Goal: Find specific page/section: Find specific page/section

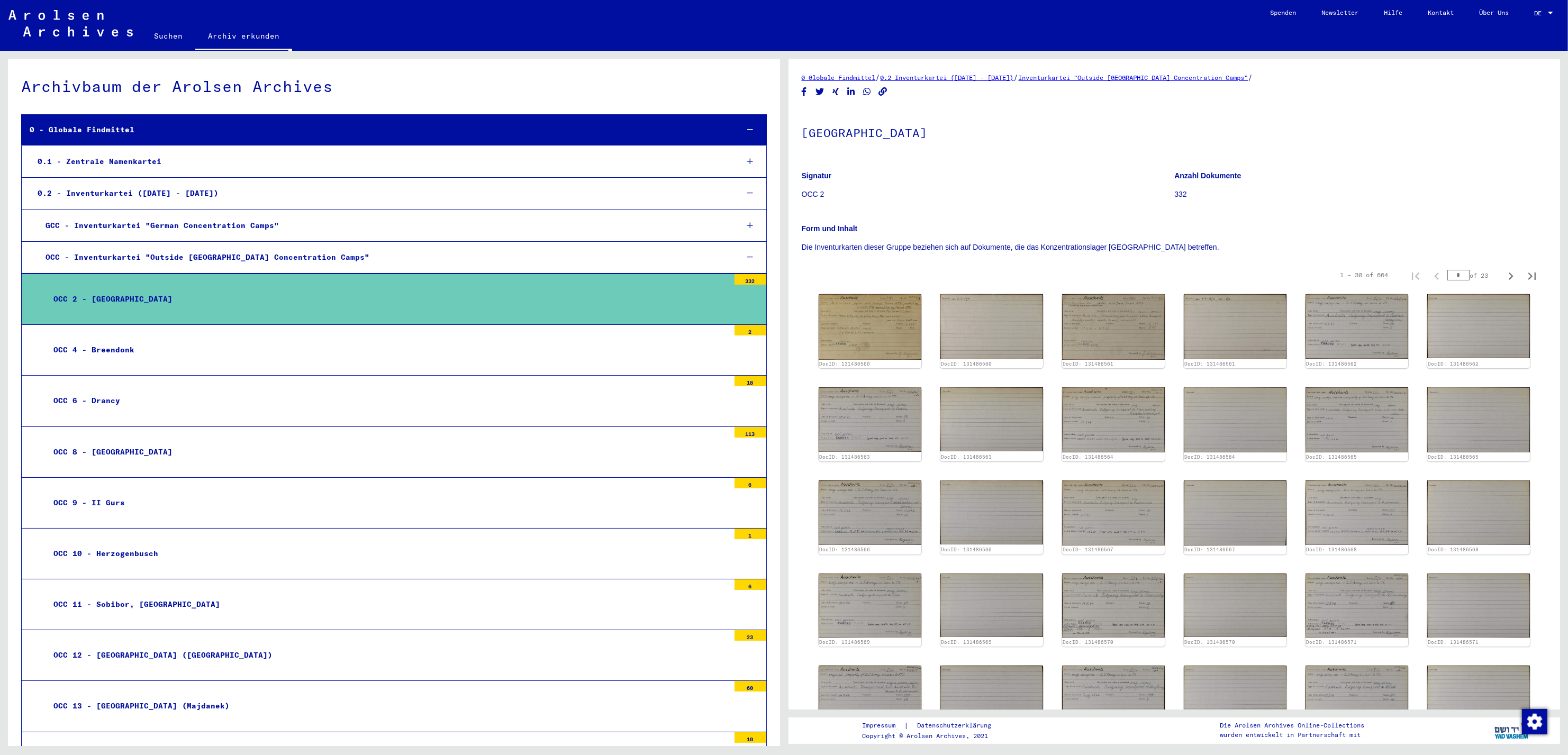
click at [98, 288] on mat-tree-node "OCC 2 - [GEOGRAPHIC_DATA] 332" at bounding box center [394, 299] width 746 height 51
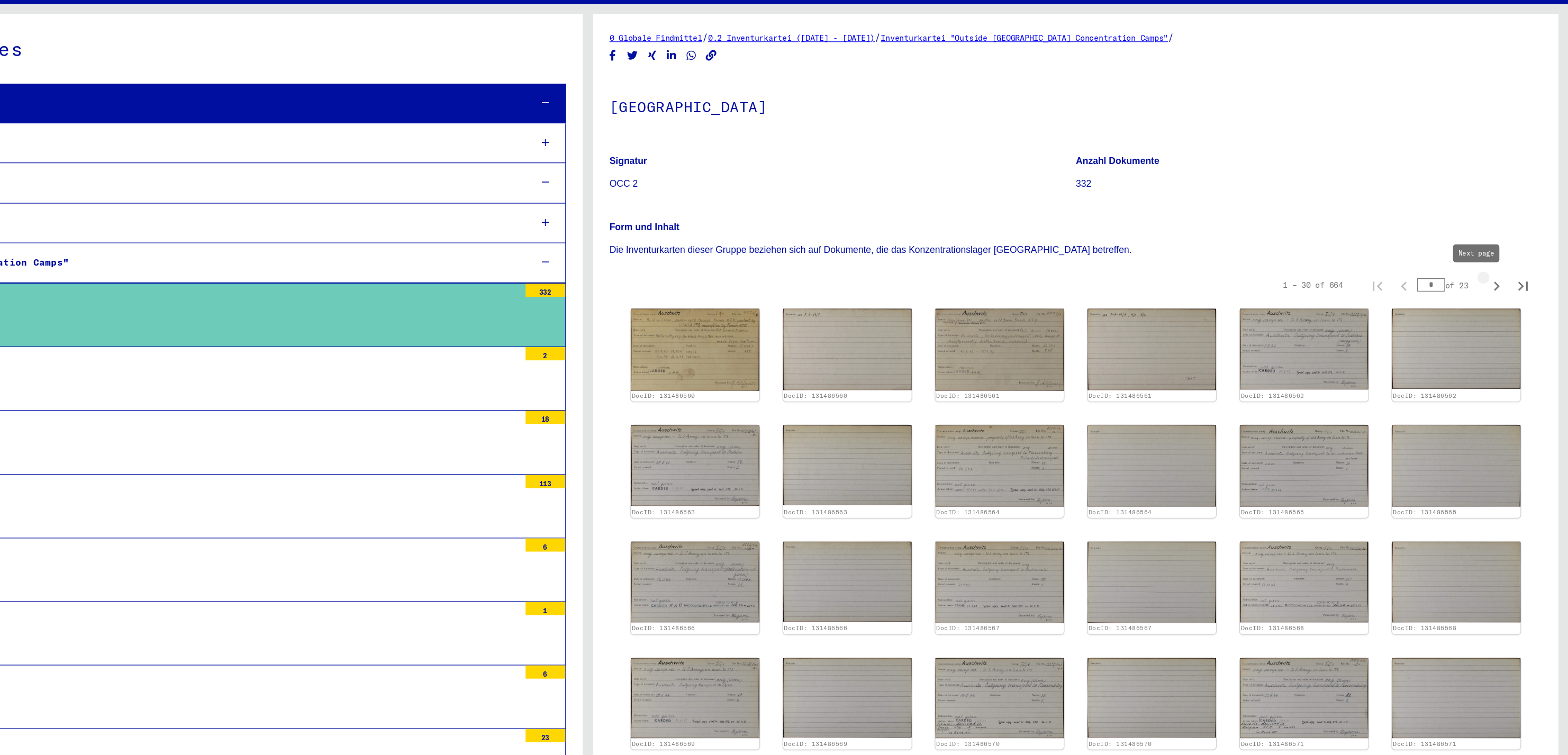
click at [1504, 272] on icon "Next page" at bounding box center [1511, 276] width 15 height 15
type input "*"
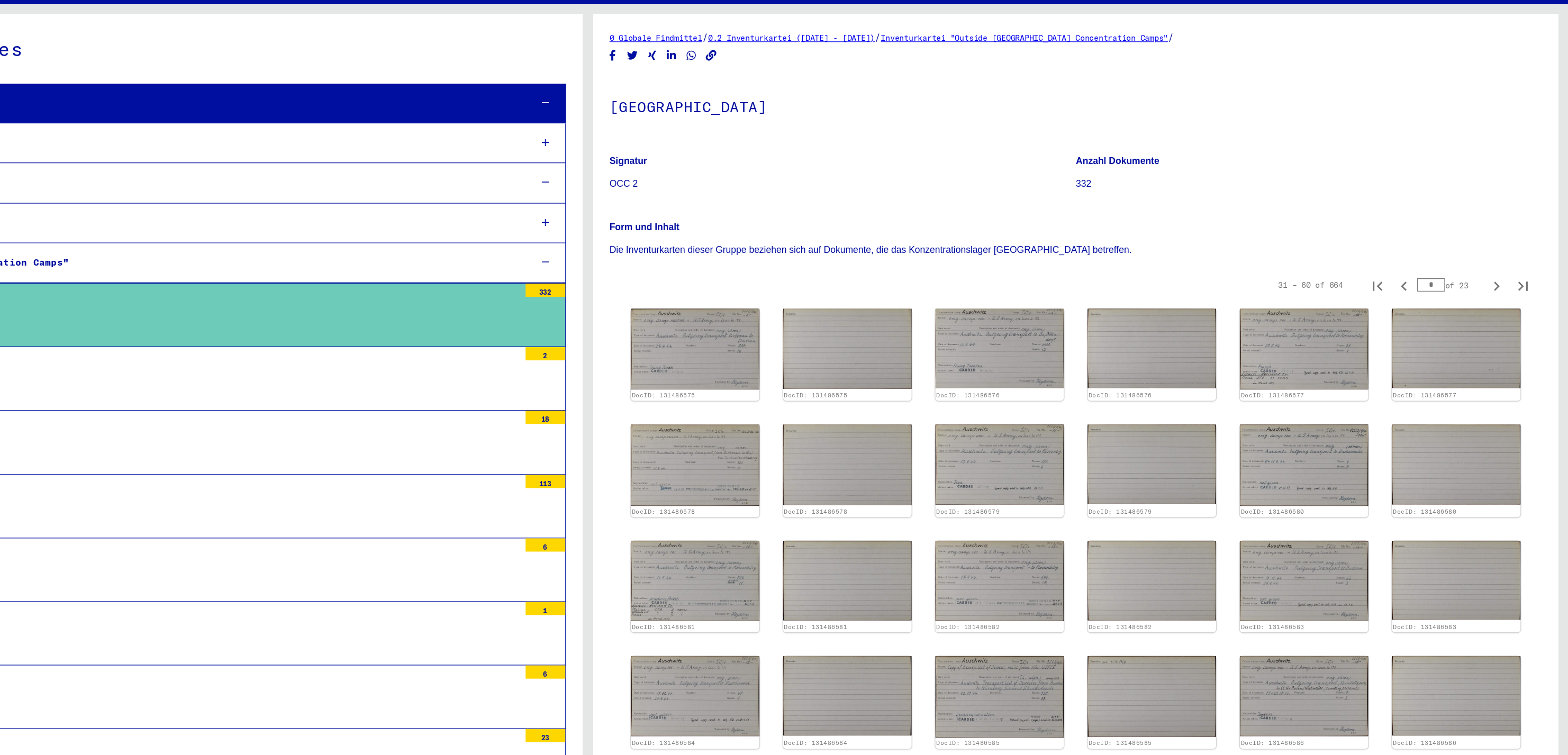
click at [1504, 272] on icon "Next page" at bounding box center [1511, 276] width 15 height 15
type input "*"
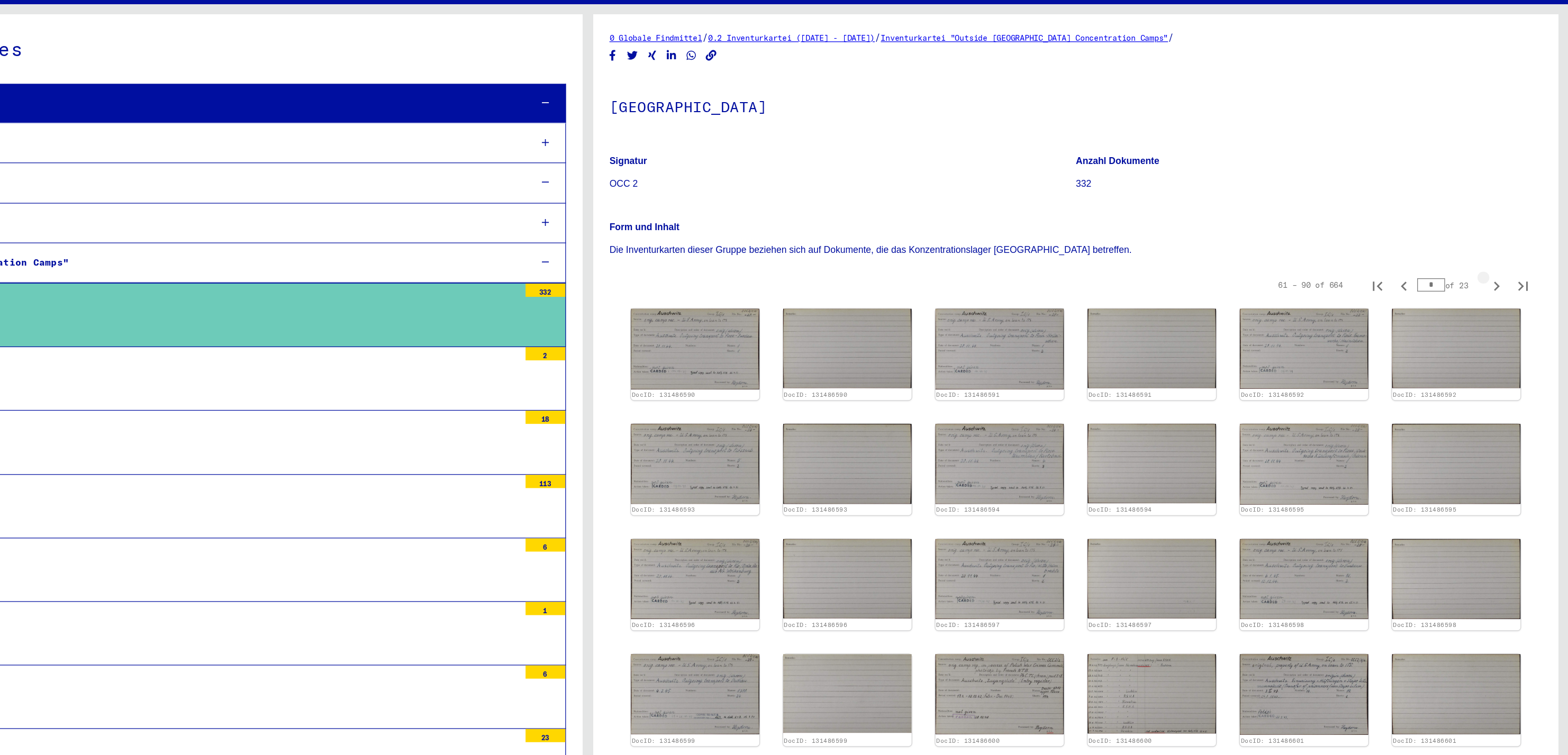
click at [1504, 272] on icon "Next page" at bounding box center [1511, 276] width 15 height 15
type input "*"
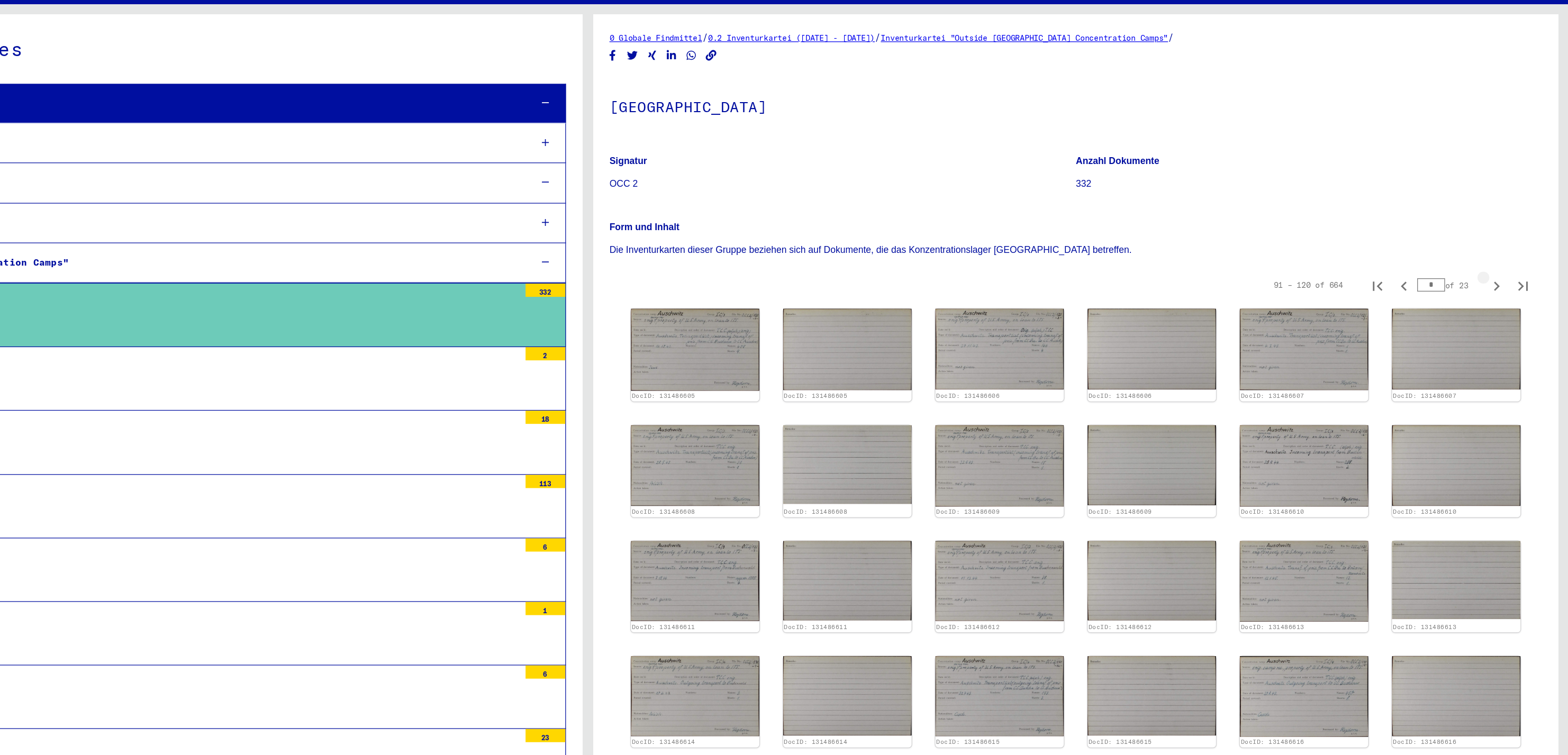
click at [1504, 272] on icon "Next page" at bounding box center [1511, 276] width 15 height 15
type input "*"
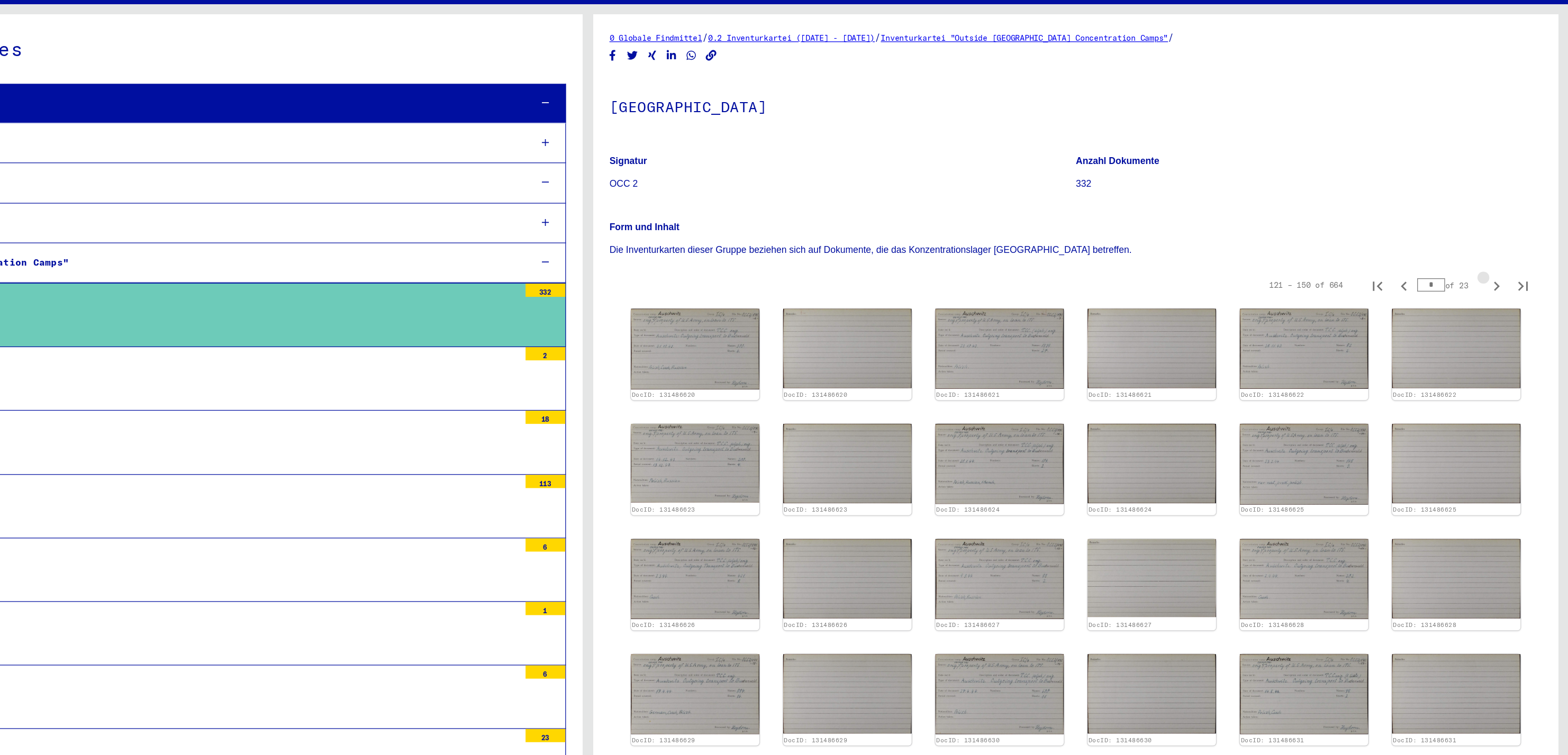
click at [1504, 272] on icon "Next page" at bounding box center [1511, 276] width 15 height 15
type input "*"
click at [1504, 272] on icon "Next page" at bounding box center [1511, 276] width 15 height 15
type input "*"
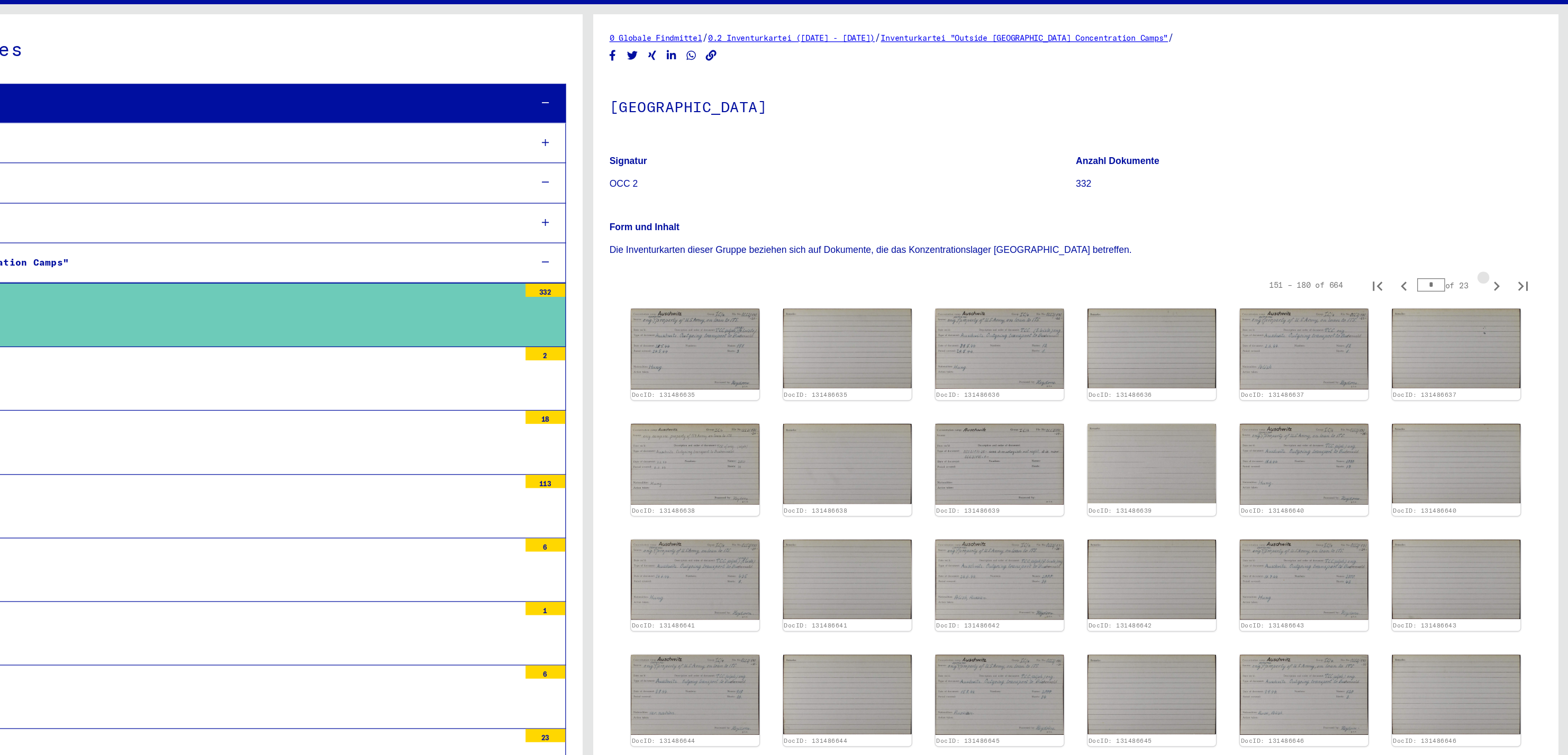
type input "*"
click at [1504, 272] on icon "Next page" at bounding box center [1511, 276] width 15 height 15
type input "*"
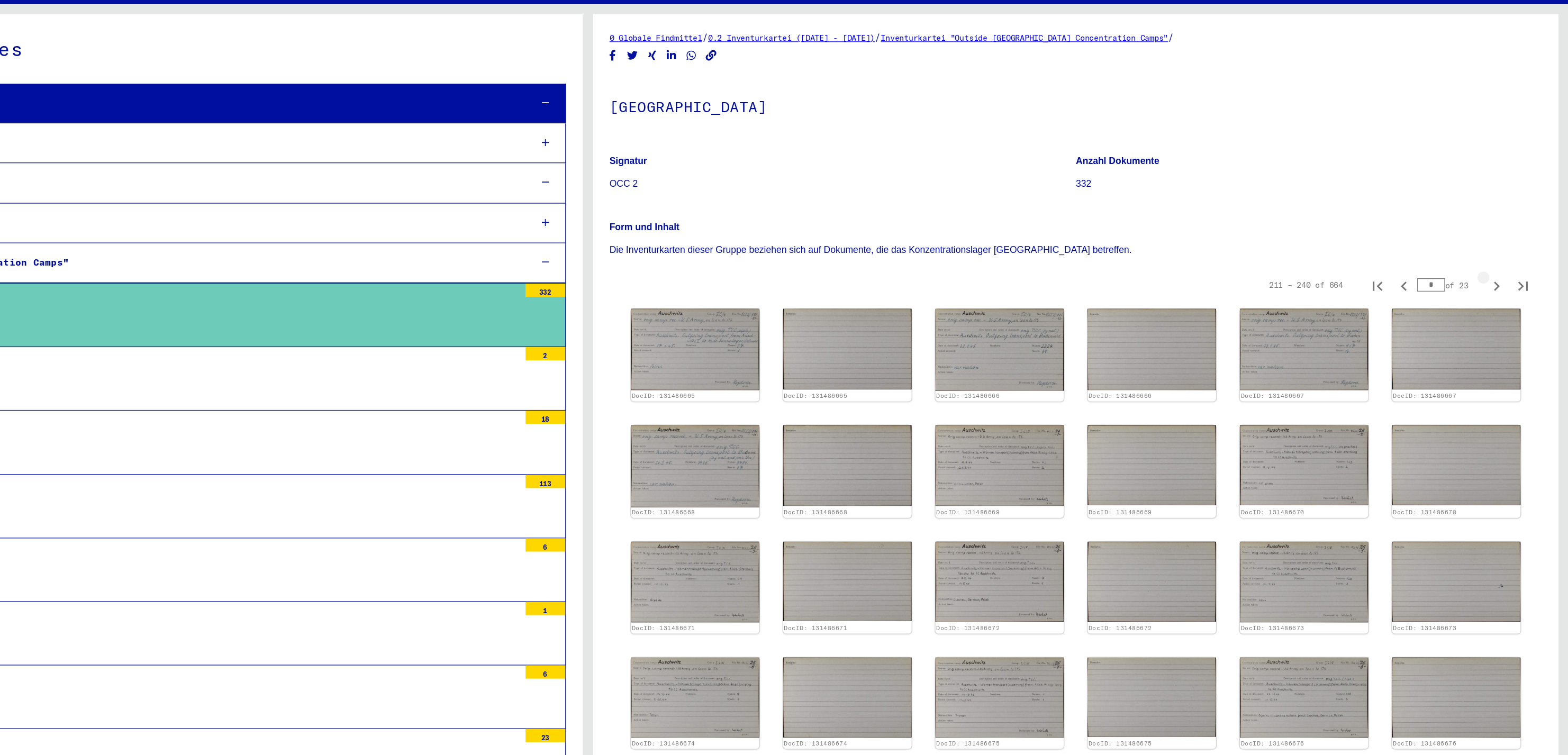
click at [1504, 272] on icon "Next page" at bounding box center [1511, 276] width 15 height 15
type input "*"
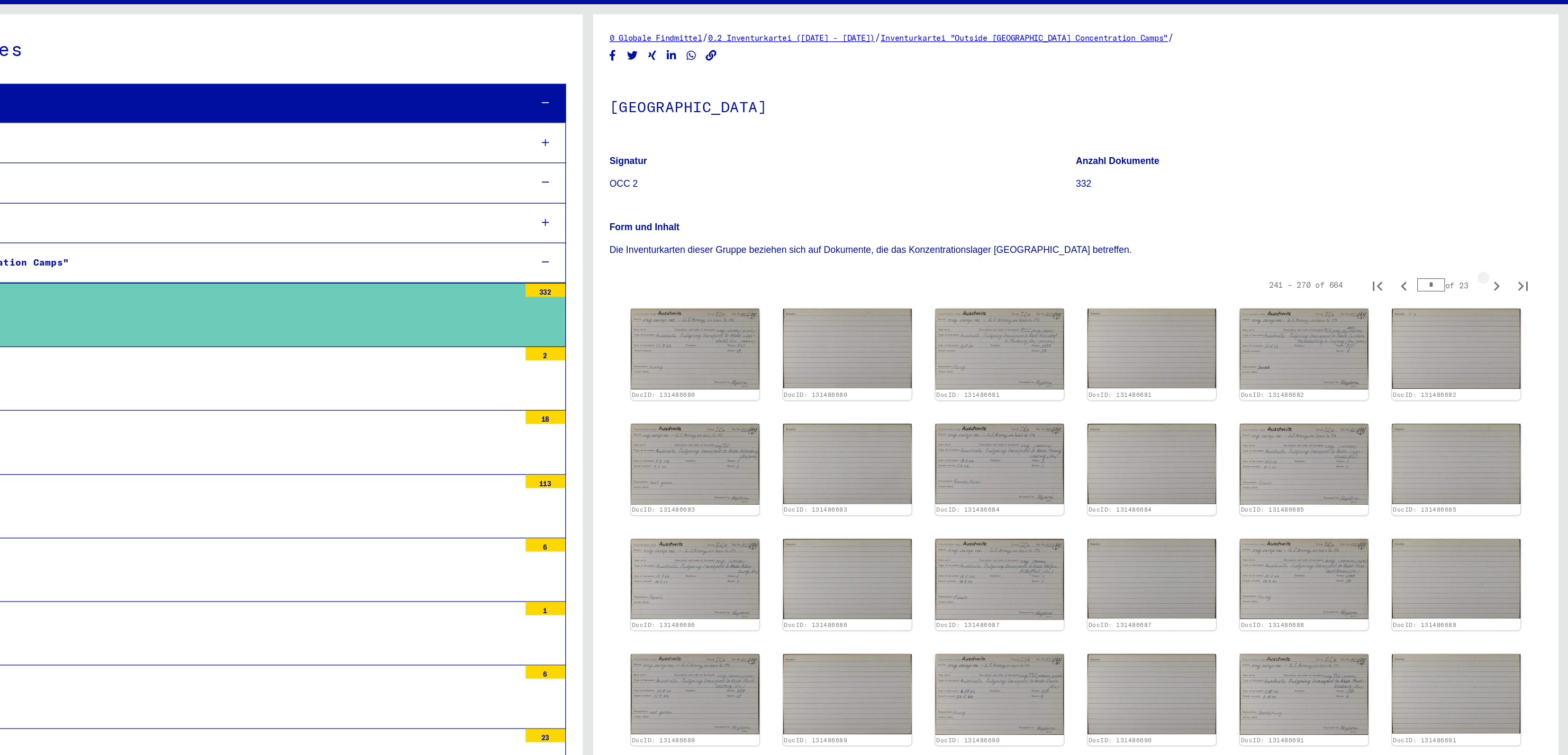
click at [1504, 272] on icon "Next page" at bounding box center [1511, 276] width 15 height 15
type input "**"
click at [1504, 272] on icon "Next page" at bounding box center [1511, 276] width 15 height 15
type input "**"
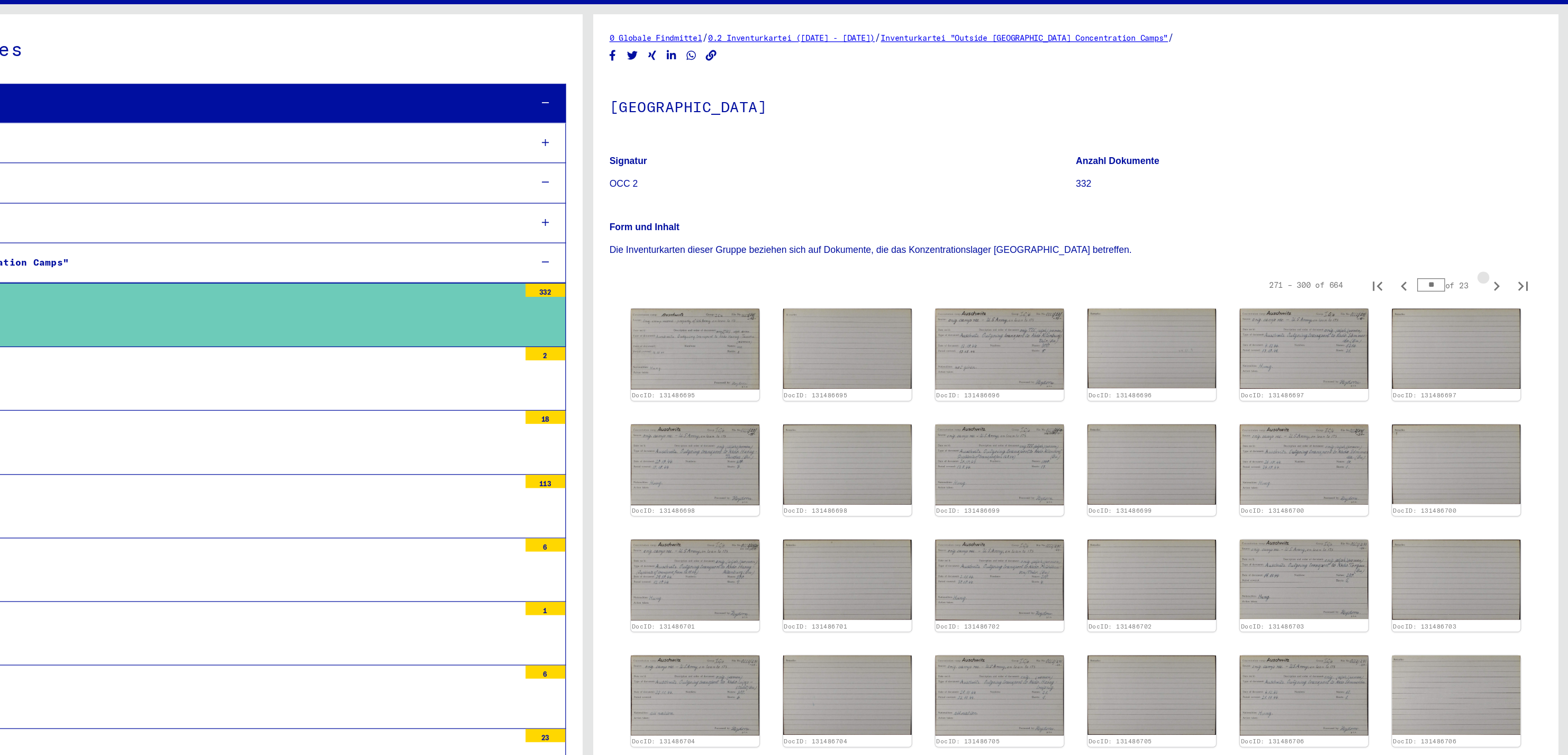
type input "**"
